Goal: Transaction & Acquisition: Purchase product/service

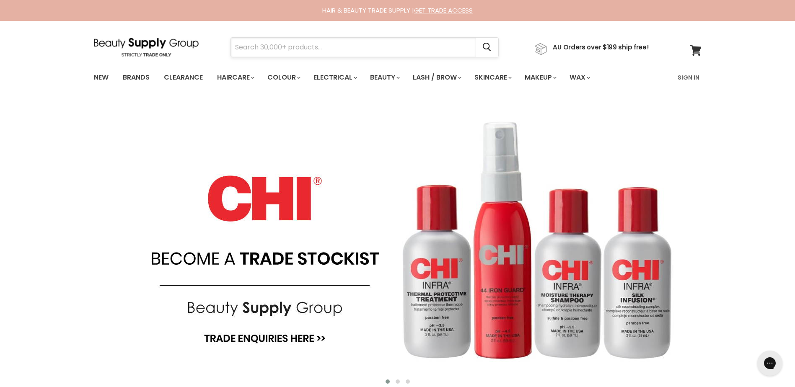
click at [274, 43] on input "Search" at bounding box center [353, 47] width 245 height 19
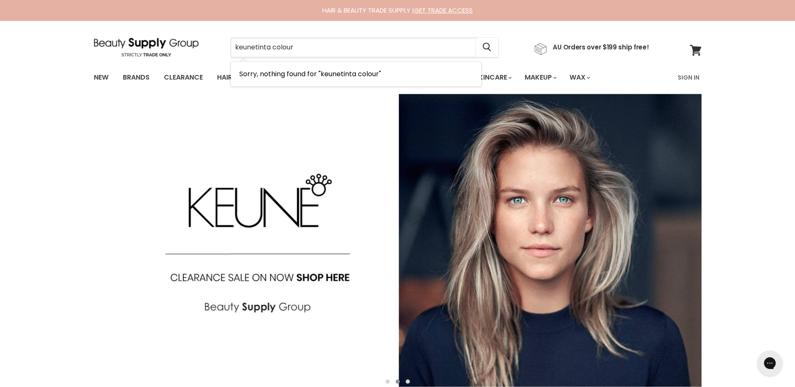
type input "keune tinta colour"
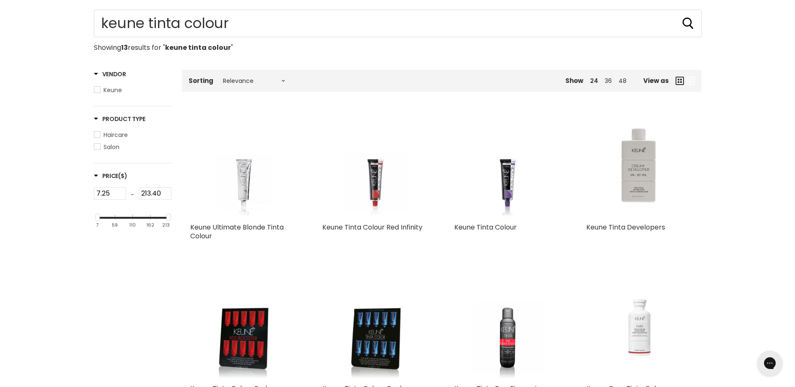
scroll to position [84, 0]
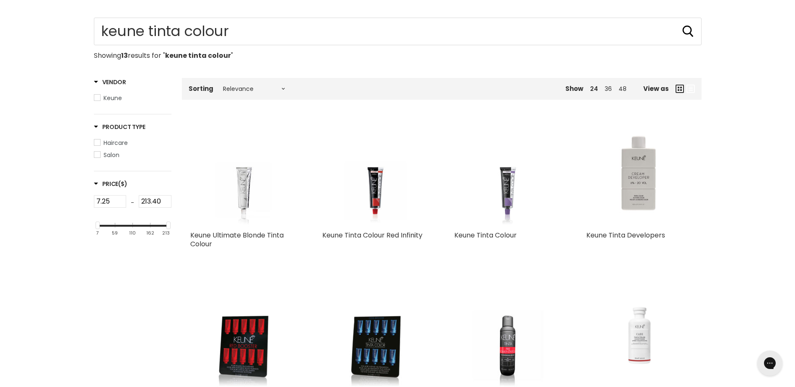
click at [506, 186] on img "Main content" at bounding box center [507, 173] width 80 height 107
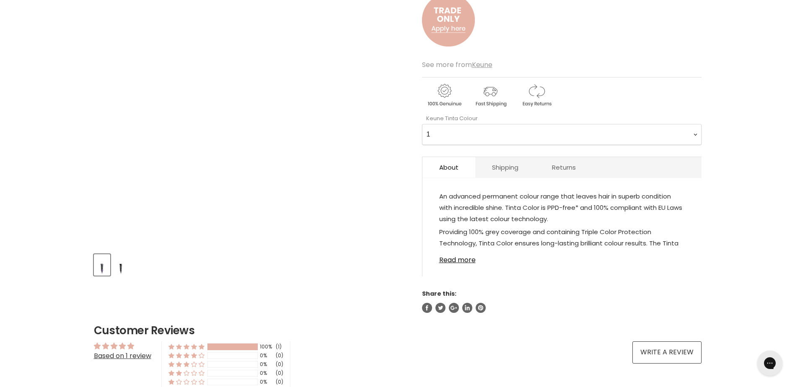
scroll to position [168, 0]
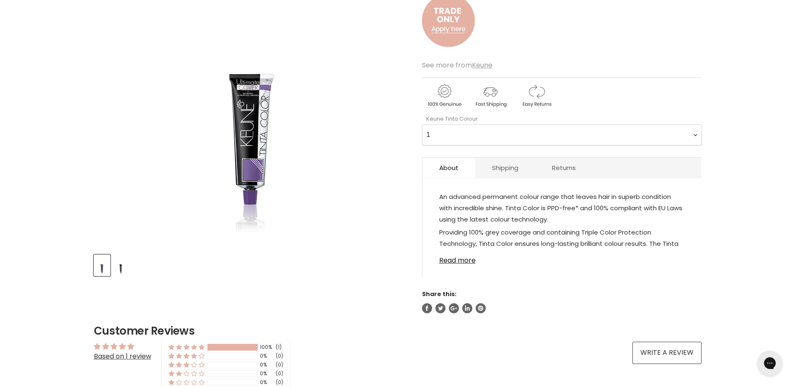
click at [696, 132] on Colour-0-0 "1 1.1 3 3.00 Ultimate Cover 3.76 4 4.00 Ultimate Cover 4.15 4.19 4.7 4.23 4.03 …" at bounding box center [561, 134] width 279 height 21
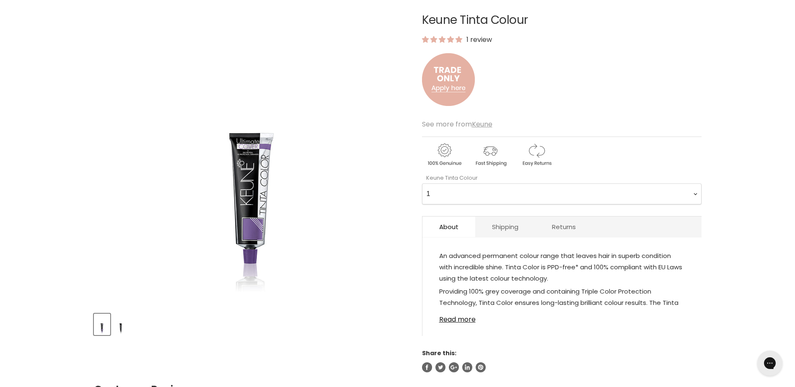
scroll to position [84, 0]
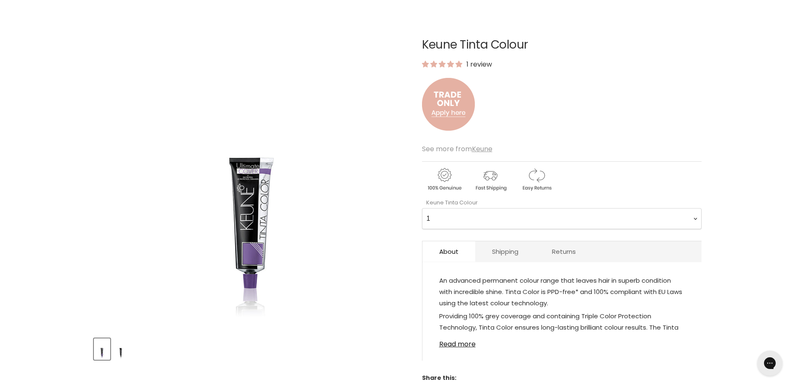
click at [693, 215] on Colour-0-0 "1 1.1 3 3.00 Ultimate Cover 3.76 4 4.00 Ultimate Cover 4.15 4.19 4.7 4.23 4.03 …" at bounding box center [561, 218] width 279 height 21
click at [465, 343] on link "Read more" at bounding box center [562, 342] width 246 height 13
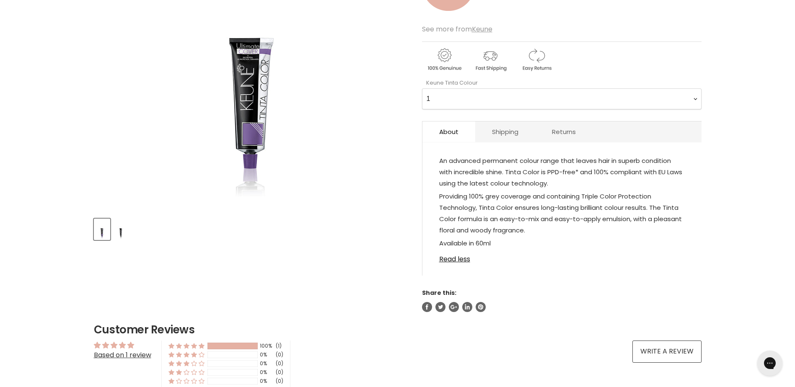
scroll to position [209, 0]
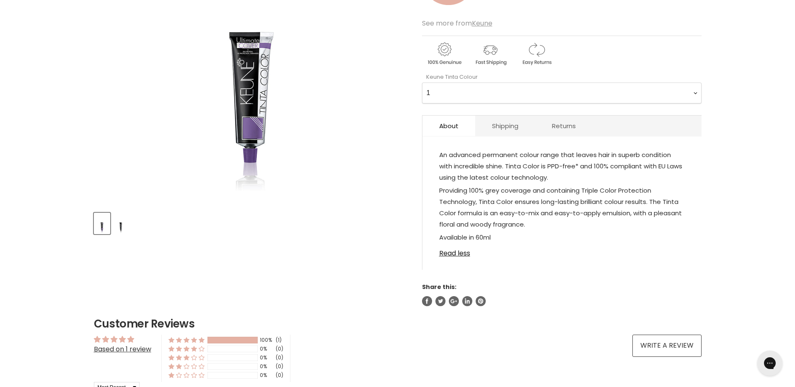
click at [695, 92] on Colour-0-0 "1 1.1 3 3.00 Ultimate Cover 3.76 4 4.00 Ultimate Cover 4.15 4.19 4.7 4.23 4.03 …" at bounding box center [561, 93] width 279 height 21
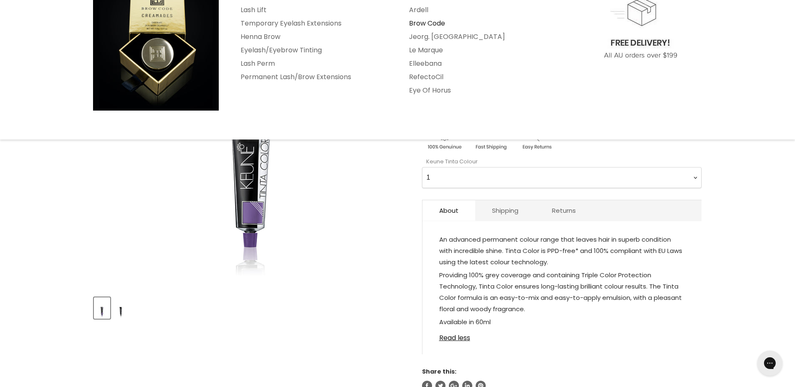
scroll to position [126, 0]
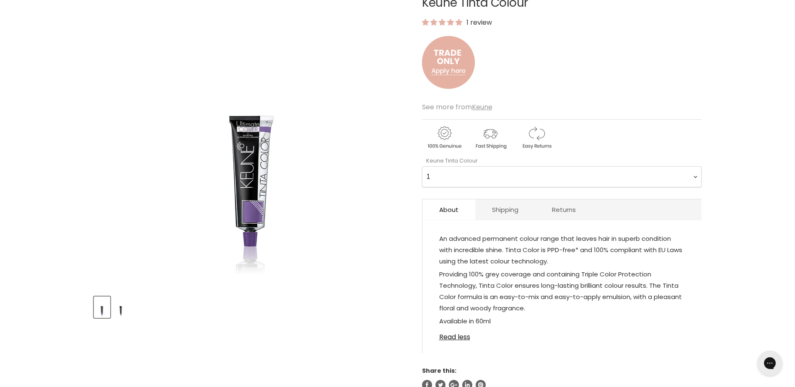
click at [690, 173] on Colour-0-0 "1 1.1 3 3.00 Ultimate Cover 3.76 4 4.00 Ultimate Cover 4.15 4.19 4.7 4.23 4.03 …" at bounding box center [561, 176] width 279 height 21
click at [422, 166] on Colour-0-0 "1 1.1 3 3.00 Ultimate Cover 3.76 4 4.00 Ultimate Cover 4.15 4.19 4.7 4.23 4.03 …" at bounding box center [561, 176] width 279 height 21
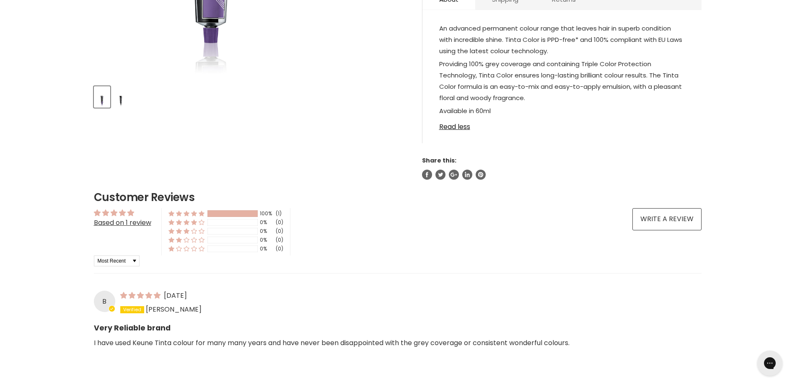
scroll to position [168, 0]
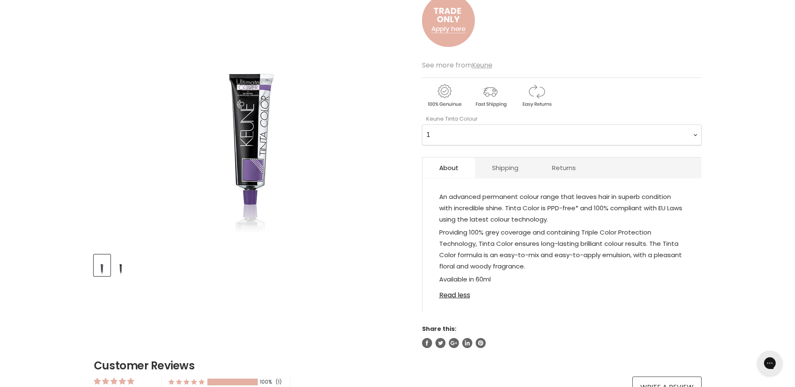
click at [695, 133] on Colour-0-0 "1 1.1 3 3.00 Ultimate Cover 3.76 4 4.00 Ultimate Cover 4.15 4.19 4.7 4.23 4.03 …" at bounding box center [561, 134] width 279 height 21
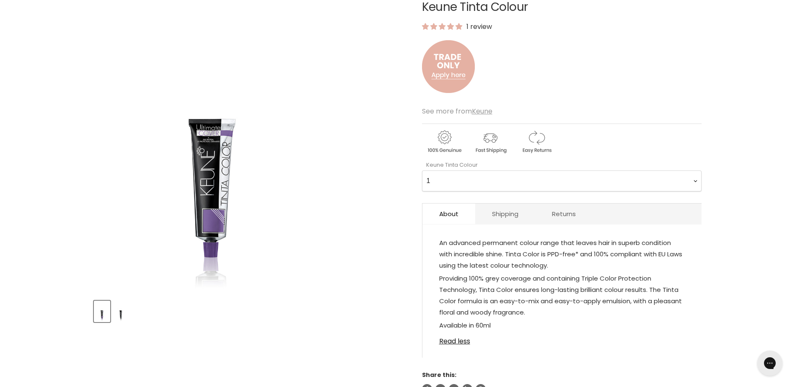
scroll to position [84, 0]
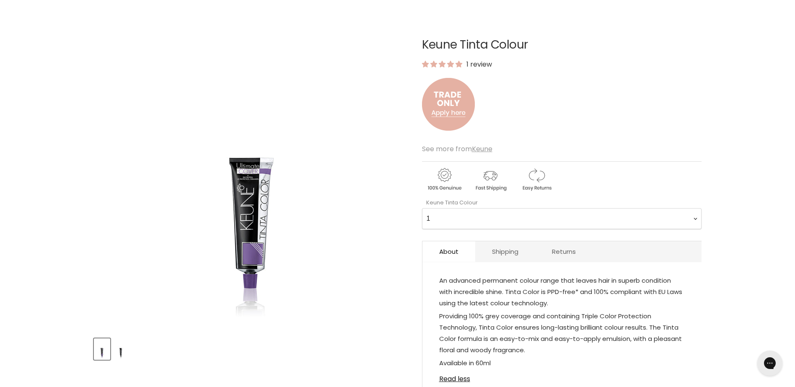
click at [695, 215] on Colour-0-0 "1 1.1 3 3.00 Ultimate Cover 3.76 4 4.00 Ultimate Cover 4.15 4.19 4.7 4.23 4.03 …" at bounding box center [561, 218] width 279 height 21
select Colour-0-0 "6.37"
click at [422, 208] on Colour-0-0 "1 1.1 3 3.00 Ultimate Cover 3.76 4 4.00 Ultimate Cover 4.15 4.19 4.7 4.23 4.03 …" at bounding box center [561, 218] width 279 height 21
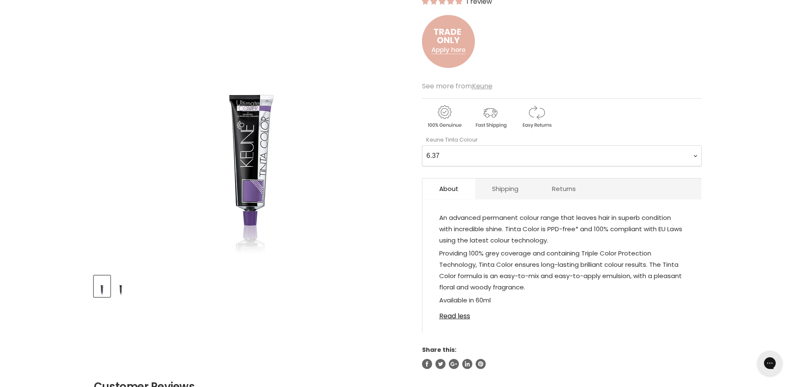
scroll to position [42, 0]
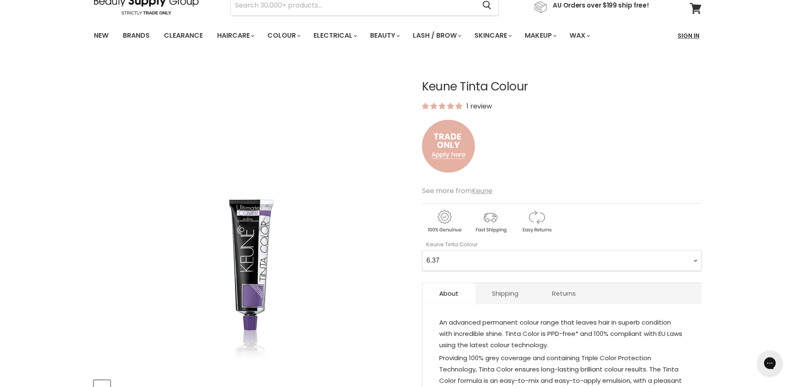
click at [690, 32] on link "Sign In" at bounding box center [688, 36] width 32 height 18
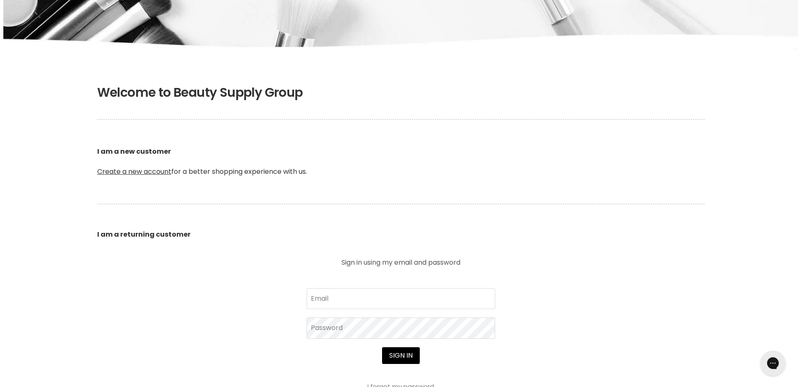
scroll to position [126, 0]
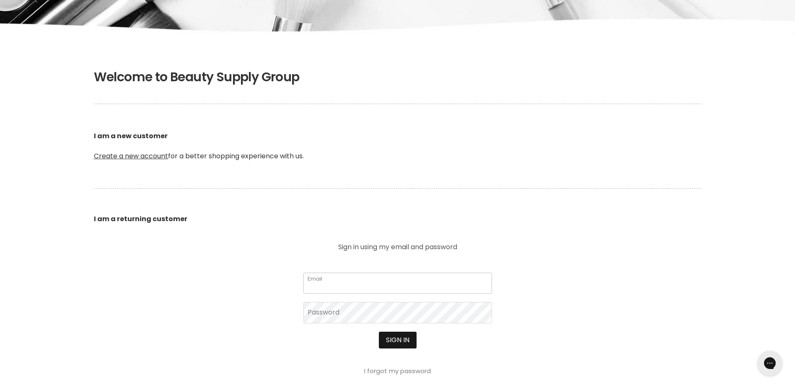
type input "sandrajoyce65@hotmail.com"
click at [400, 337] on button "Sign in" at bounding box center [398, 340] width 38 height 17
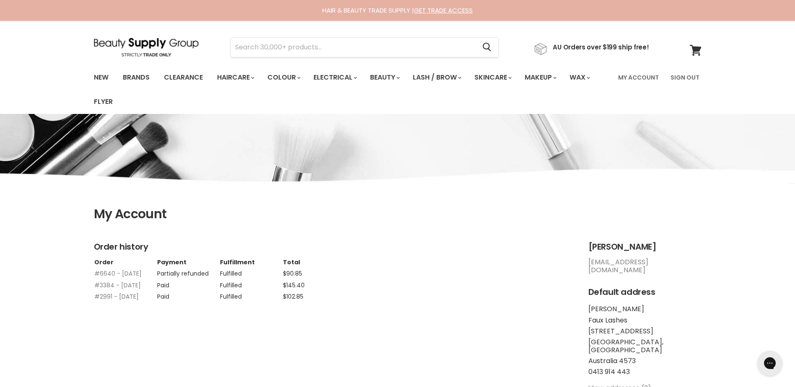
click at [105, 301] on link "#2991 - 13 Jul, 2023" at bounding box center [116, 296] width 44 height 8
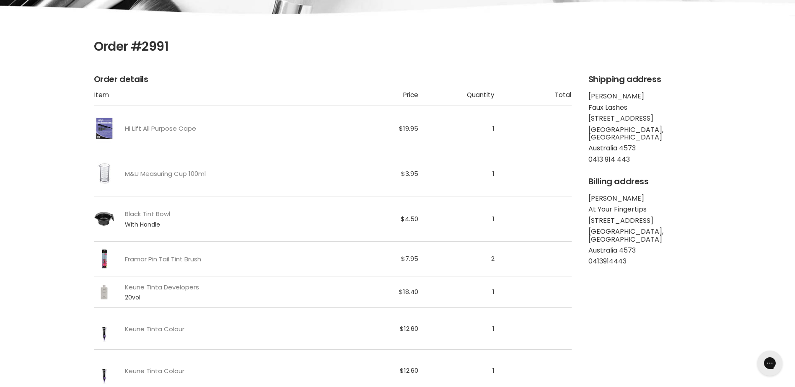
scroll to position [209, 0]
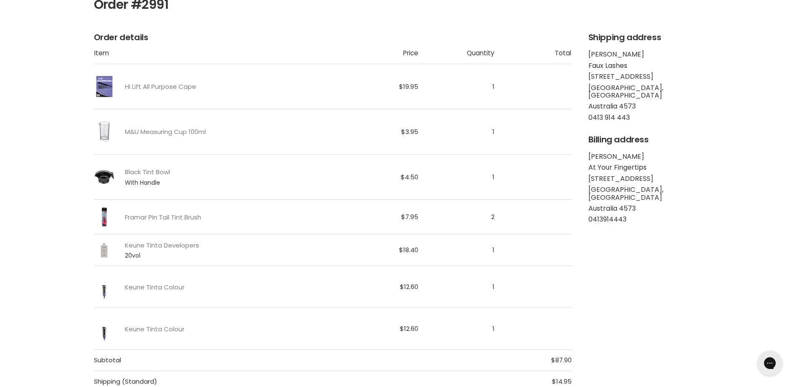
click at [104, 288] on img "Main content" at bounding box center [104, 287] width 21 height 28
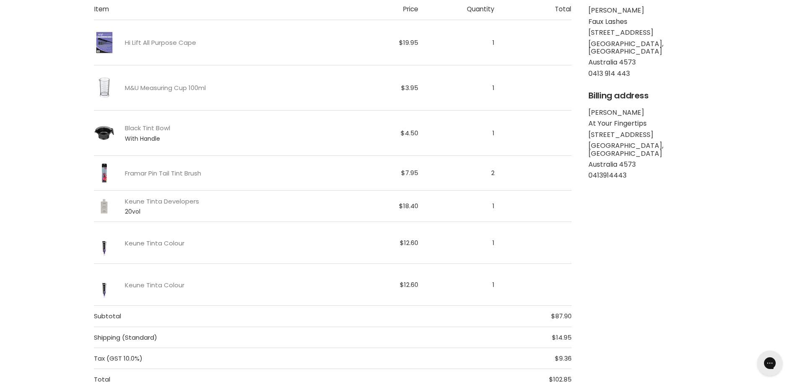
click at [144, 240] on link "Keune Tinta Colour" at bounding box center [154, 243] width 59 height 7
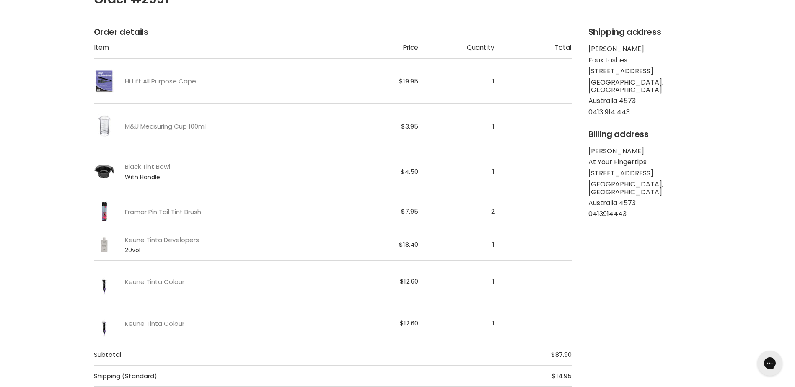
scroll to position [212, 0]
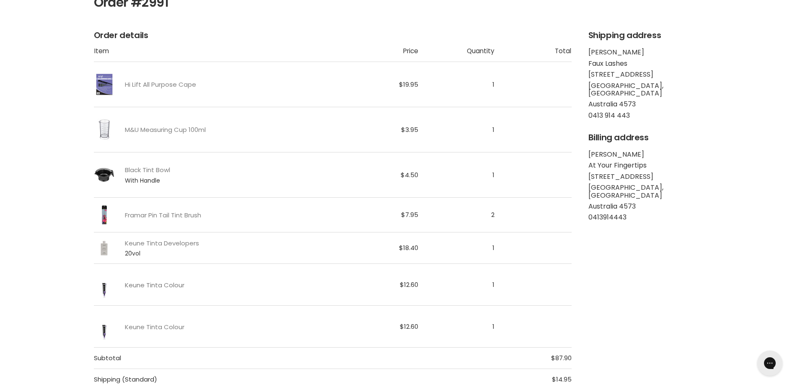
click at [156, 283] on link "Keune Tinta Colour" at bounding box center [154, 285] width 59 height 7
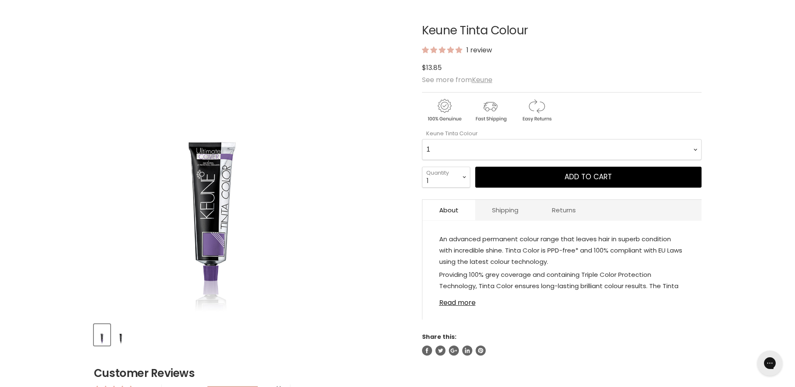
scroll to position [126, 0]
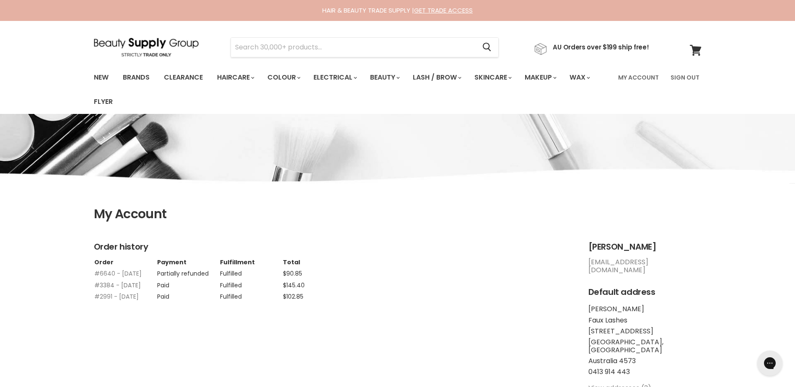
click at [101, 289] on link "#3384 - 06 Oct, 2023" at bounding box center [117, 285] width 47 height 8
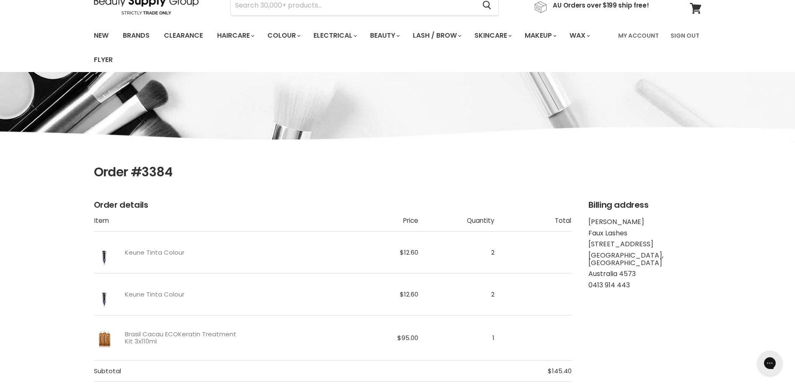
scroll to position [84, 0]
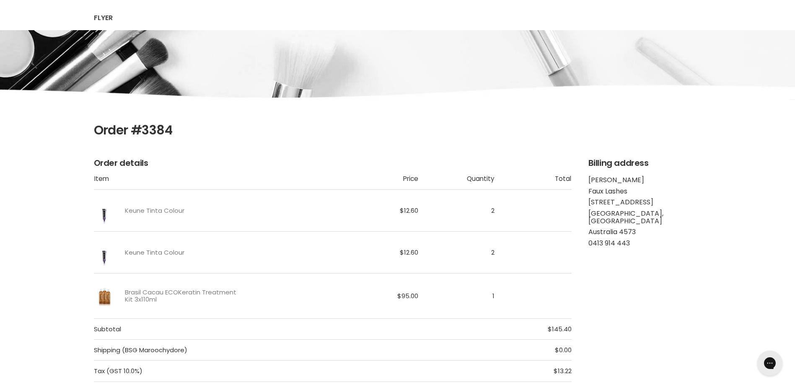
click at [148, 249] on link "Keune Tinta Colour" at bounding box center [154, 252] width 59 height 7
click at [171, 210] on link "Keune Tinta Colour" at bounding box center [154, 210] width 59 height 7
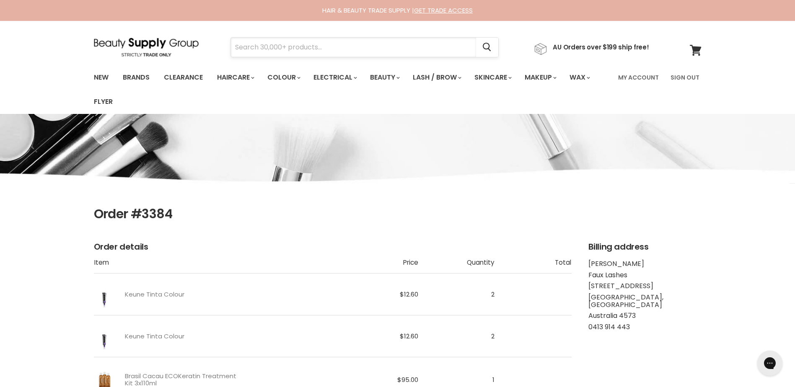
click at [287, 49] on input "Search" at bounding box center [353, 47] width 245 height 19
type input "tinta colour"
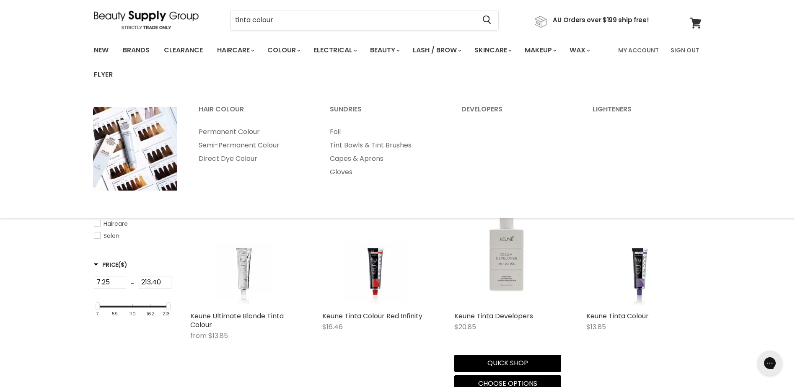
scroll to position [84, 0]
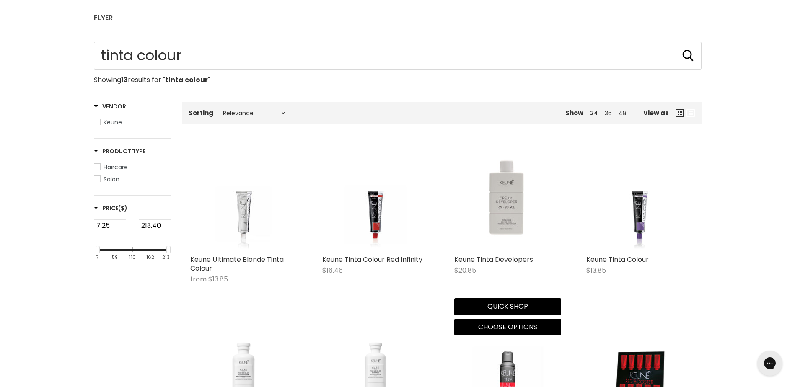
click at [508, 208] on img "Main content" at bounding box center [507, 198] width 107 height 88
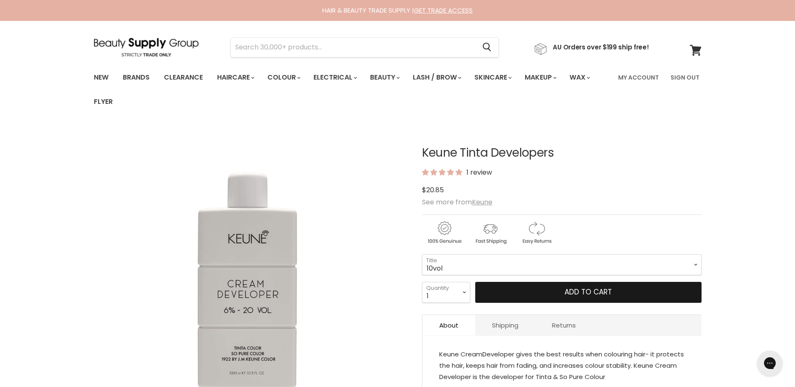
click at [589, 287] on span "Add to cart" at bounding box center [587, 292] width 47 height 10
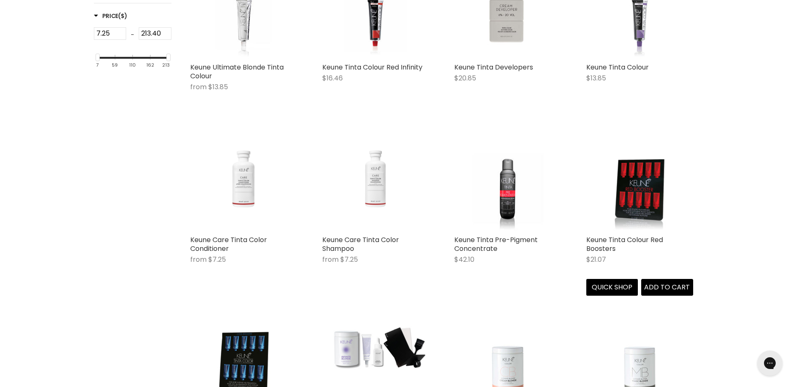
scroll to position [220, 0]
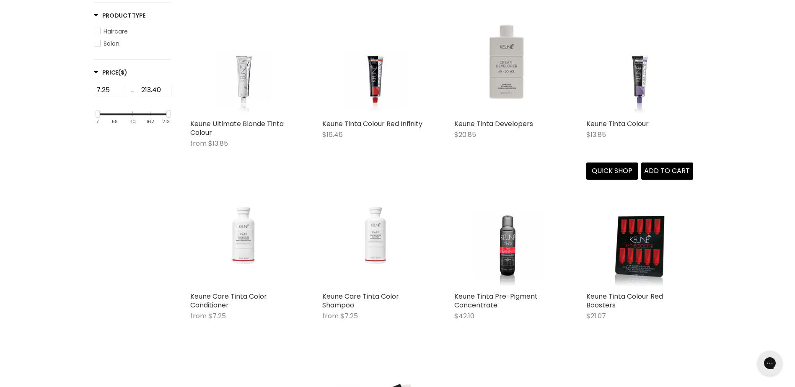
click at [638, 104] on img "Main content" at bounding box center [639, 61] width 80 height 107
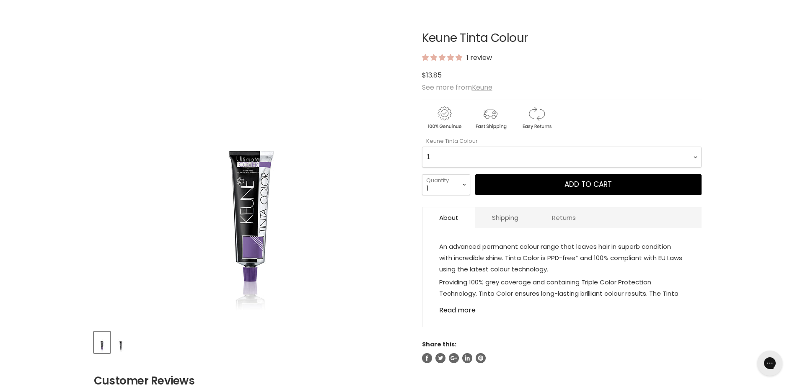
scroll to position [84, 0]
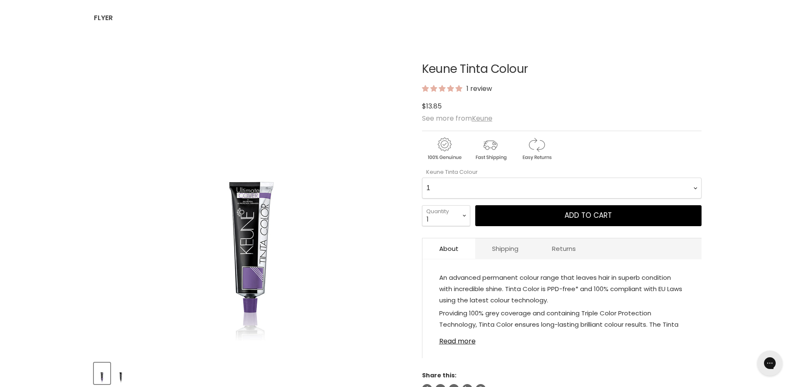
click at [695, 186] on Colour-0-0 "1 1.1 3 3.00 Ultimate Cover 3.76 4 4.00 Ultimate Cover 4.15 4.19 4.7 4.23 4.03 …" at bounding box center [561, 188] width 279 height 21
click at [422, 178] on Colour-0-0 "1 1.1 3 3.00 Ultimate Cover 3.76 4 4.00 Ultimate Cover 4.15 4.19 4.7 4.23 4.03 …" at bounding box center [561, 188] width 279 height 21
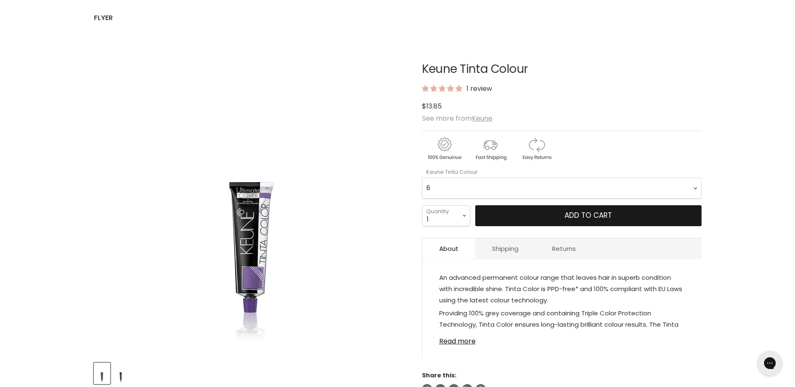
click at [592, 212] on span "Add to cart" at bounding box center [587, 215] width 47 height 10
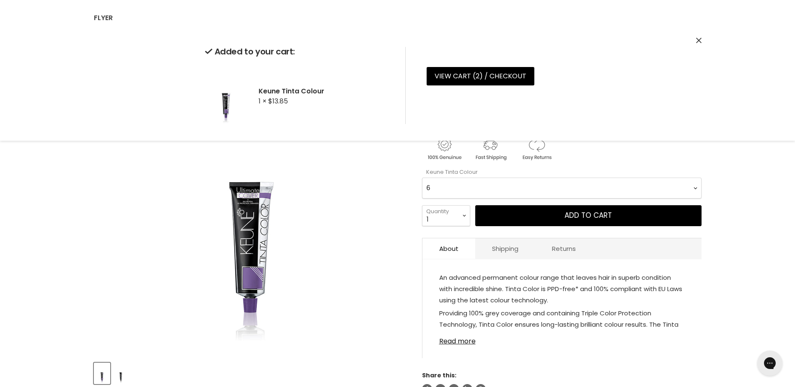
click at [693, 185] on Colour-0-0 "1 1.1 3 3.00 Ultimate Cover 3.76 4 4.00 Ultimate Cover 4.15 4.19 4.7 4.23 4.03 …" at bounding box center [561, 188] width 279 height 21
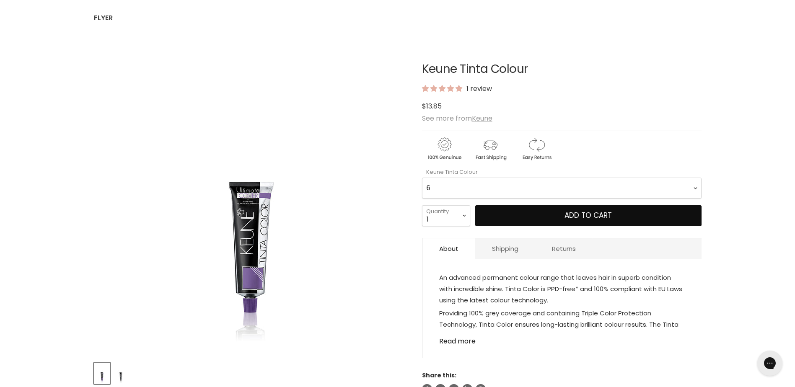
select Colour-0-0 "6.37"
click at [422, 178] on Colour-0-0 "1 1.1 3 3.00 Ultimate Cover 3.76 4 4.00 Ultimate Cover 4.15 4.19 4.7 4.23 4.03 …" at bounding box center [561, 188] width 279 height 21
click at [571, 211] on span "Add to cart" at bounding box center [587, 215] width 47 height 10
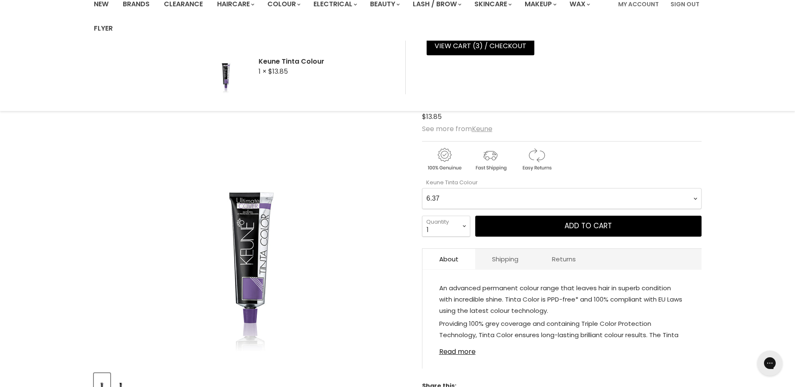
scroll to position [0, 0]
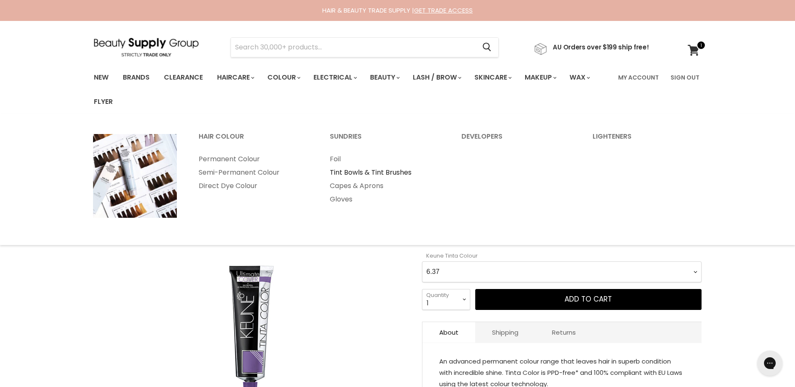
click at [372, 170] on link "Tint Bowls & Tint Brushes" at bounding box center [384, 172] width 130 height 13
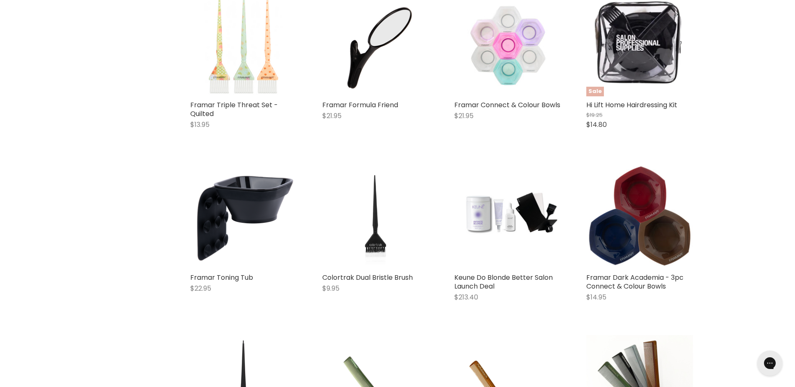
scroll to position [712, 0]
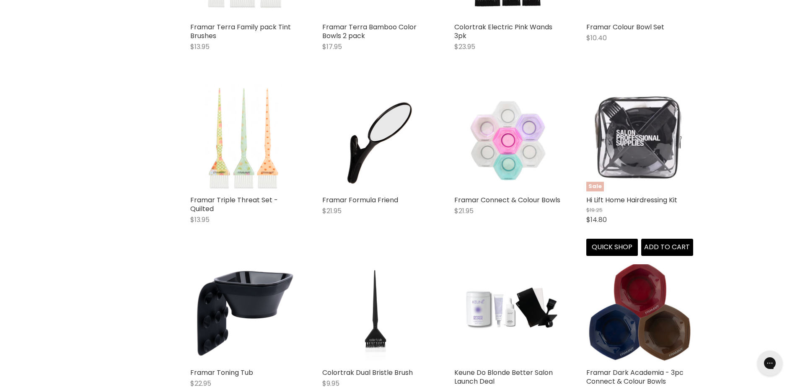
click at [644, 145] on img "Main content" at bounding box center [639, 138] width 107 height 107
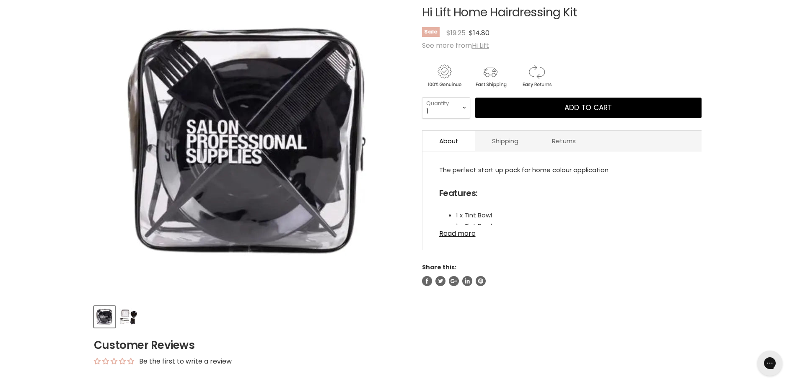
scroll to position [168, 0]
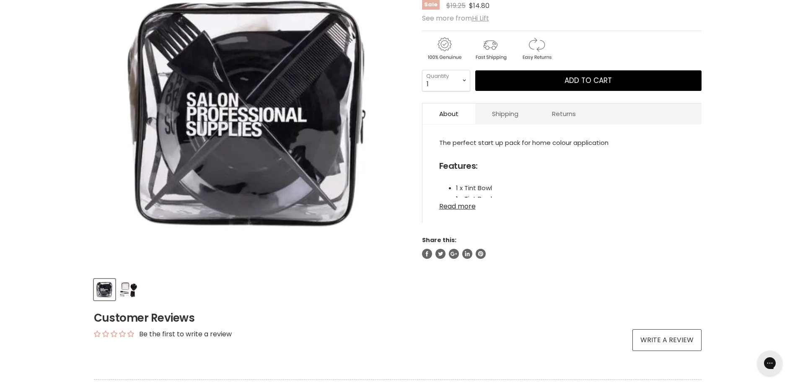
click at [462, 205] on link "Read more" at bounding box center [562, 204] width 246 height 13
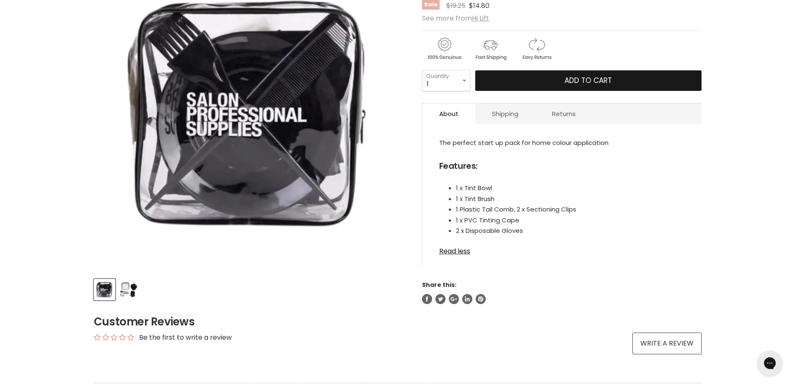
click at [590, 78] on span "Add to cart" at bounding box center [587, 80] width 47 height 10
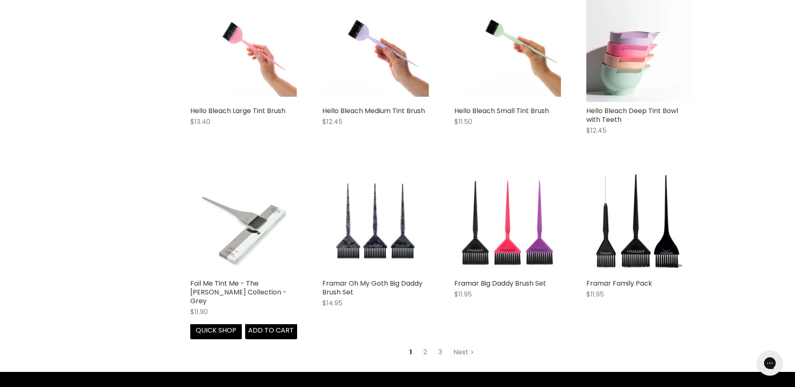
scroll to position [2171, 0]
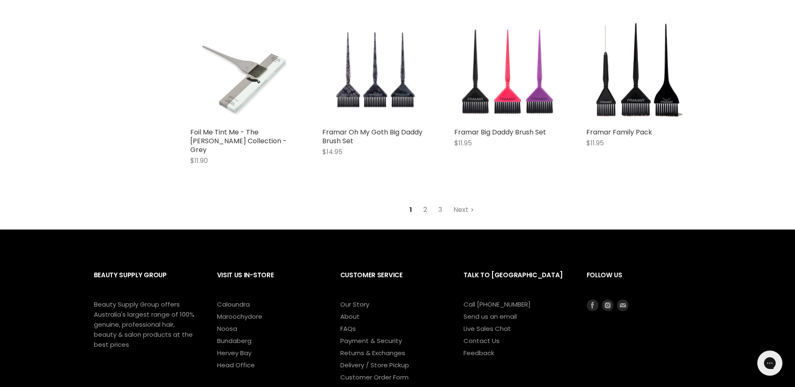
click at [425, 202] on link "2" at bounding box center [425, 209] width 13 height 15
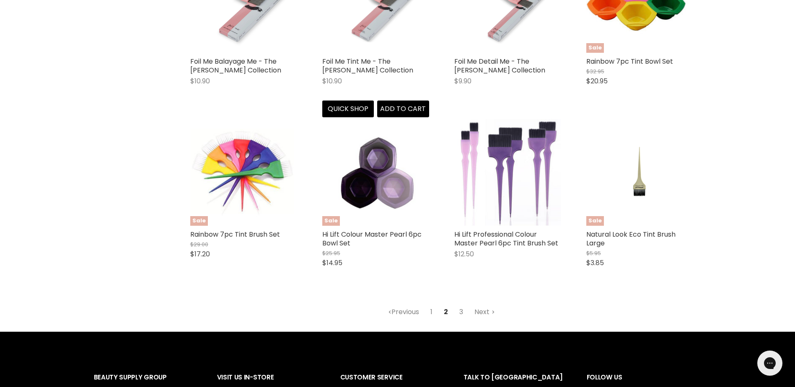
scroll to position [2126, 0]
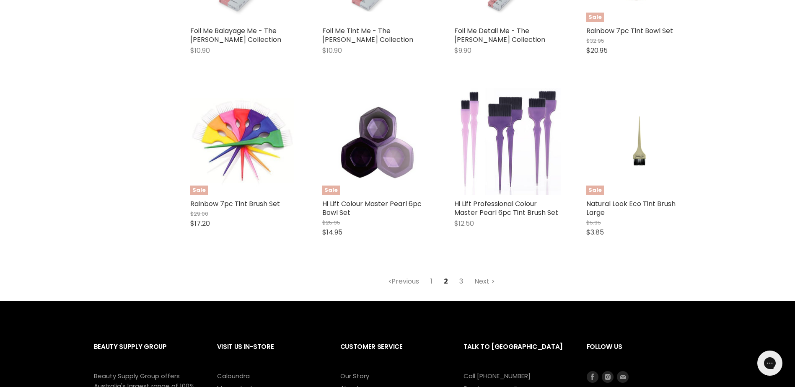
click at [463, 274] on link "3" at bounding box center [461, 281] width 13 height 15
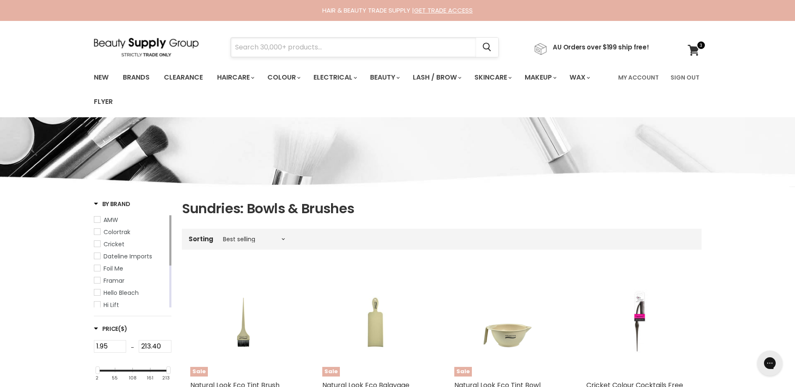
click at [254, 46] on input "Search" at bounding box center [353, 47] width 245 height 19
type input "meau"
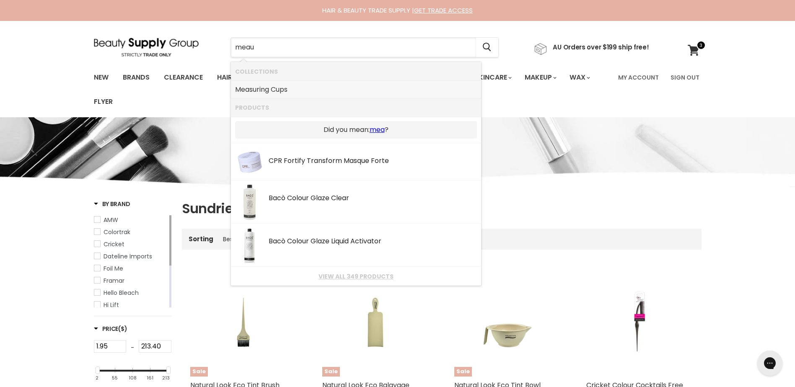
click at [241, 88] on link "Measuring Cups" at bounding box center [356, 89] width 242 height 13
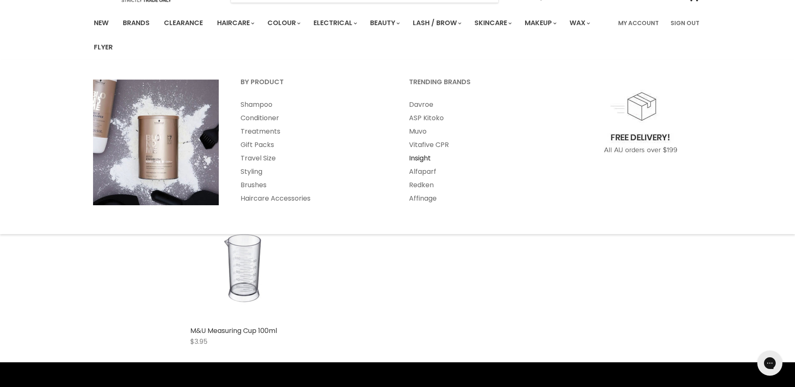
scroll to position [126, 0]
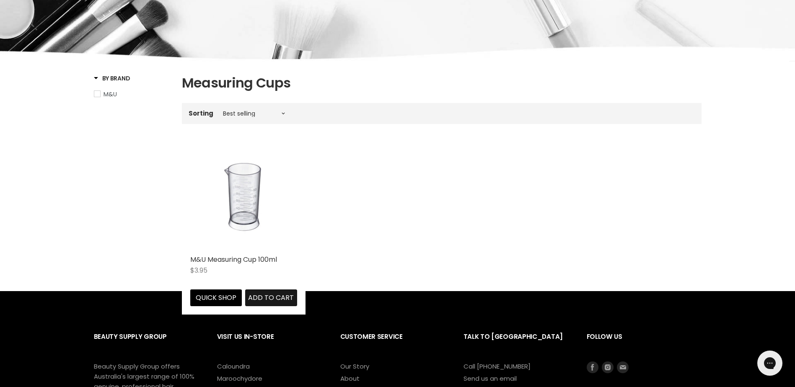
click at [261, 295] on span "Add to cart" at bounding box center [271, 298] width 46 height 10
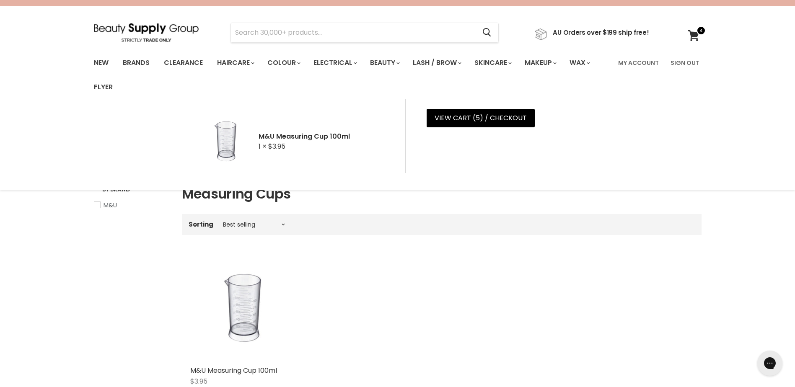
scroll to position [0, 0]
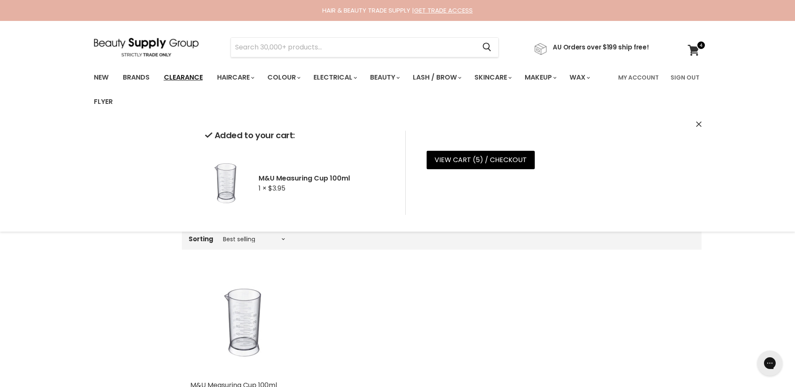
click at [184, 77] on link "Clearance" at bounding box center [184, 78] width 52 height 18
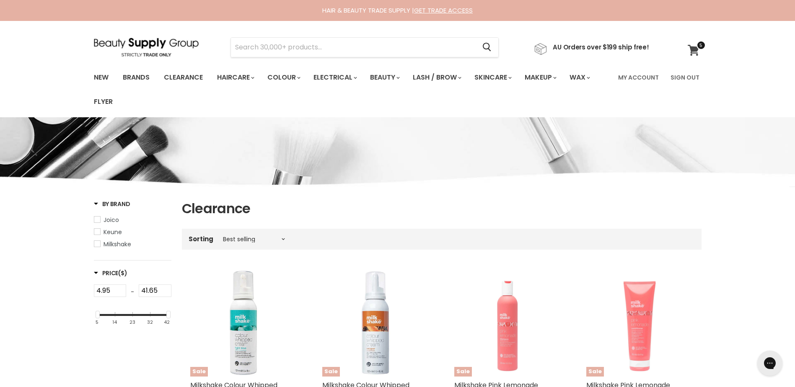
click at [696, 45] on span at bounding box center [700, 45] width 9 height 9
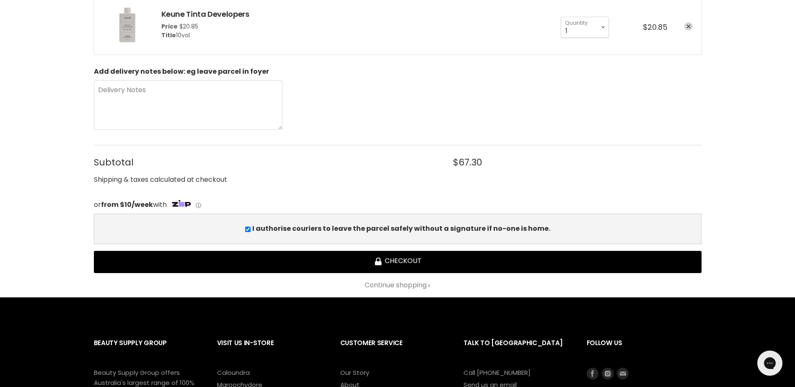
scroll to position [545, 0]
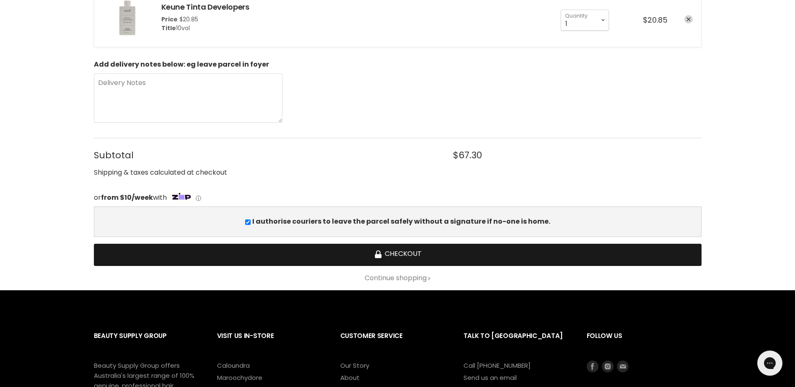
click at [413, 251] on button "Checkout" at bounding box center [397, 255] width 607 height 22
